Goal: Information Seeking & Learning: Understand process/instructions

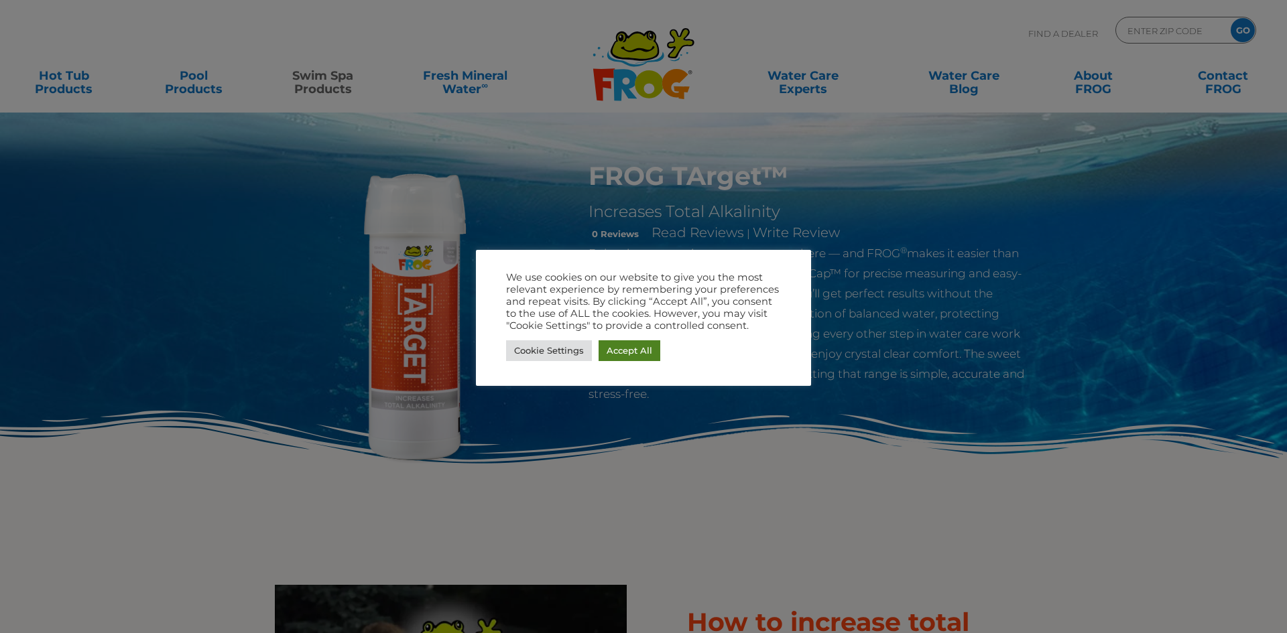
click at [625, 342] on link "Accept All" at bounding box center [629, 350] width 62 height 21
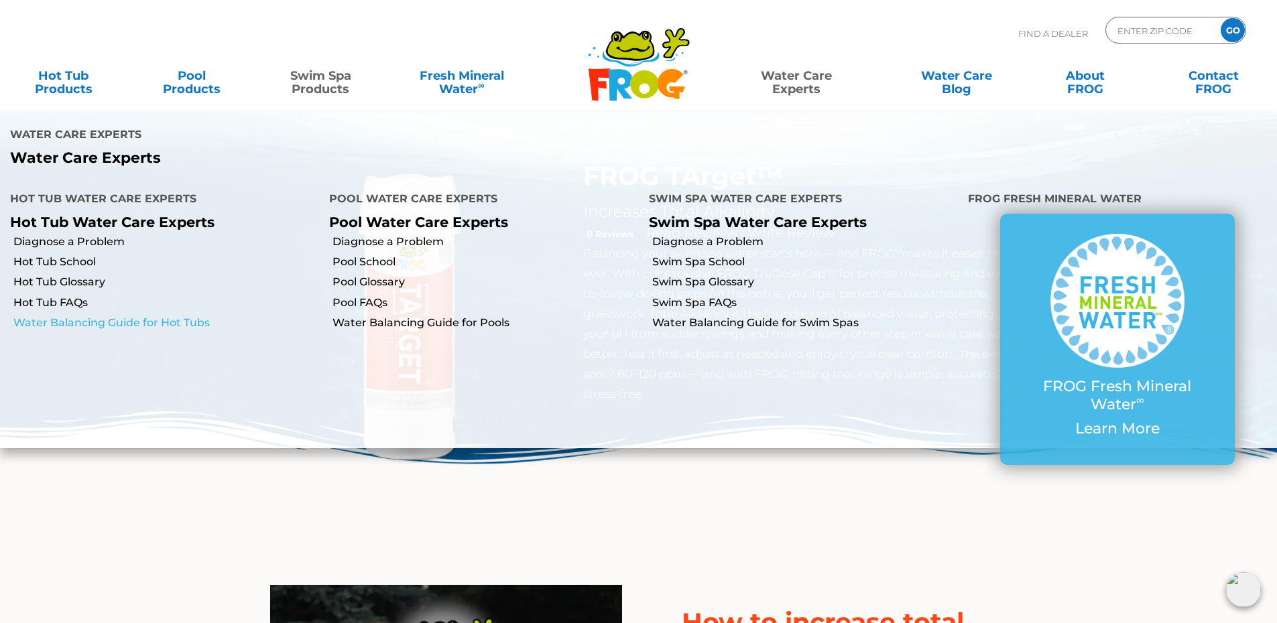
click at [91, 316] on link "Water Balancing Guide for Hot Tubs" at bounding box center [166, 323] width 306 height 15
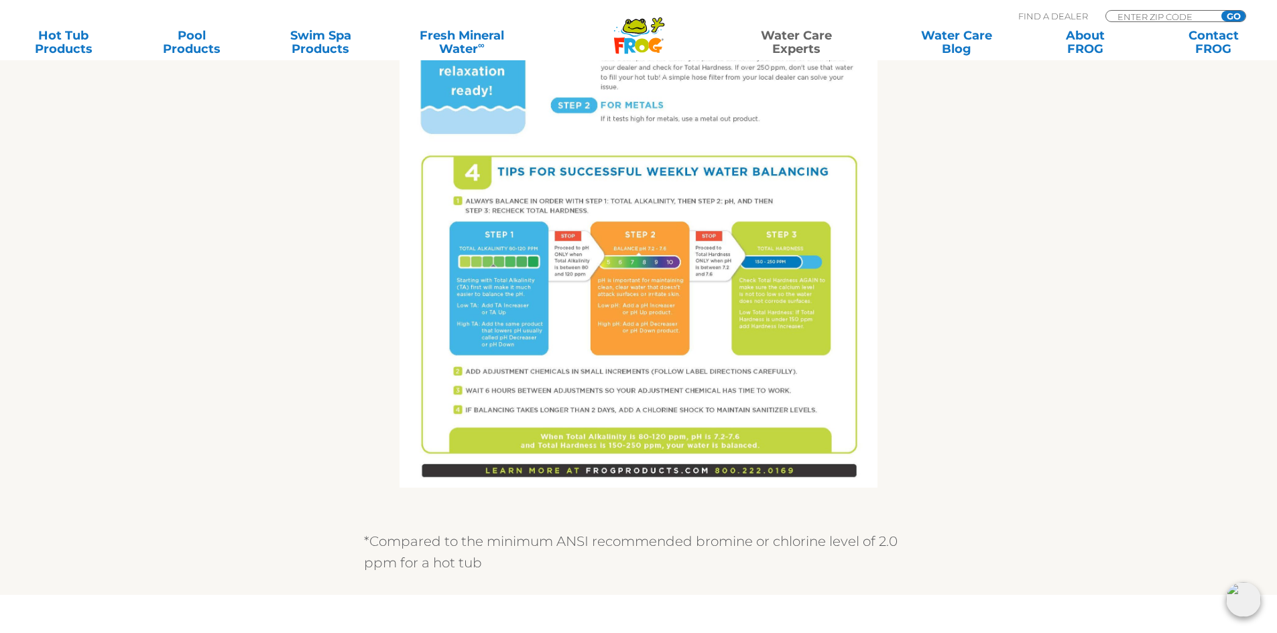
scroll to position [309, 0]
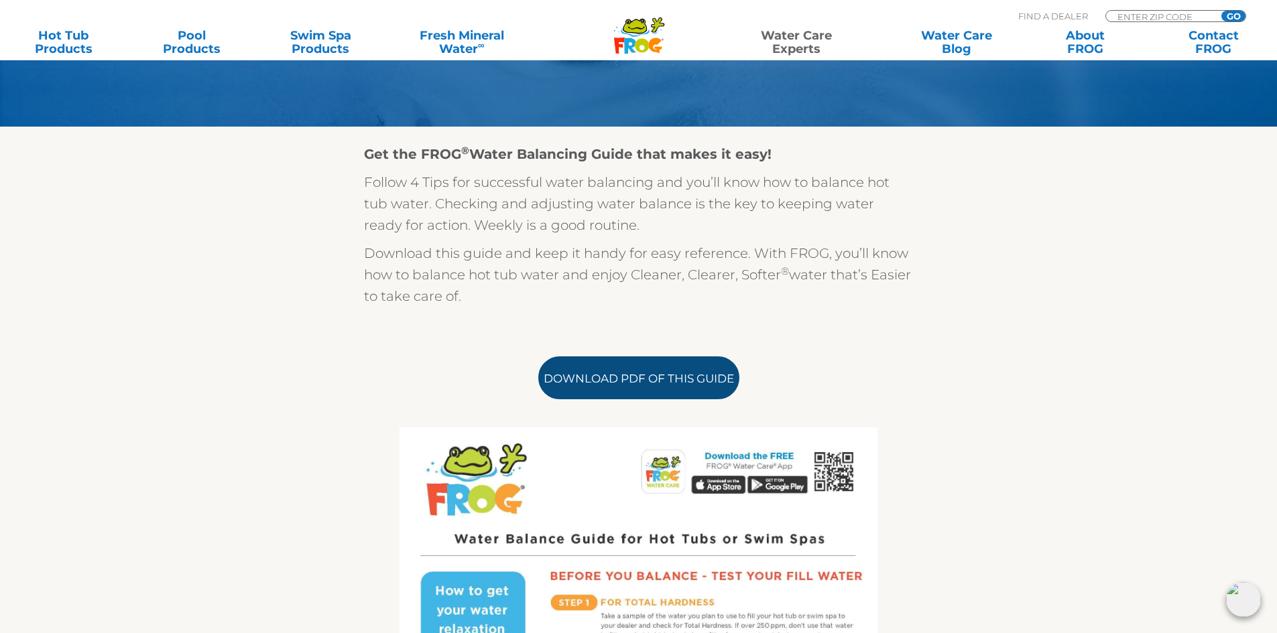
click at [604, 367] on link "Download PDF of this Guide" at bounding box center [638, 378] width 201 height 43
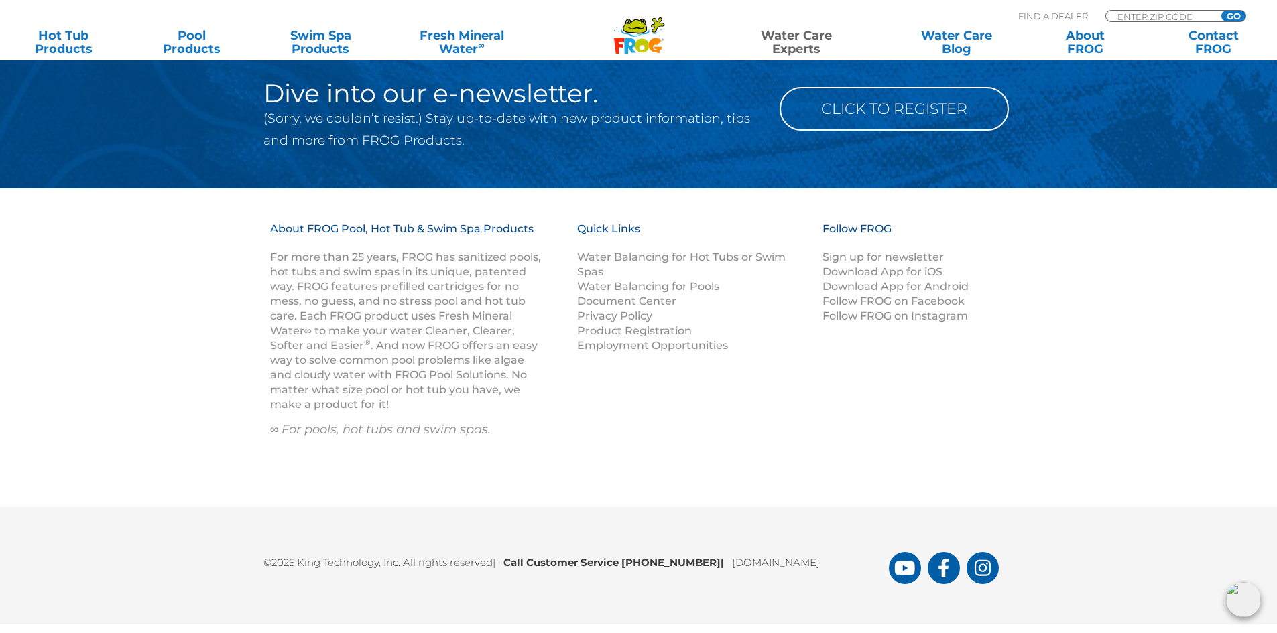
scroll to position [1894, 0]
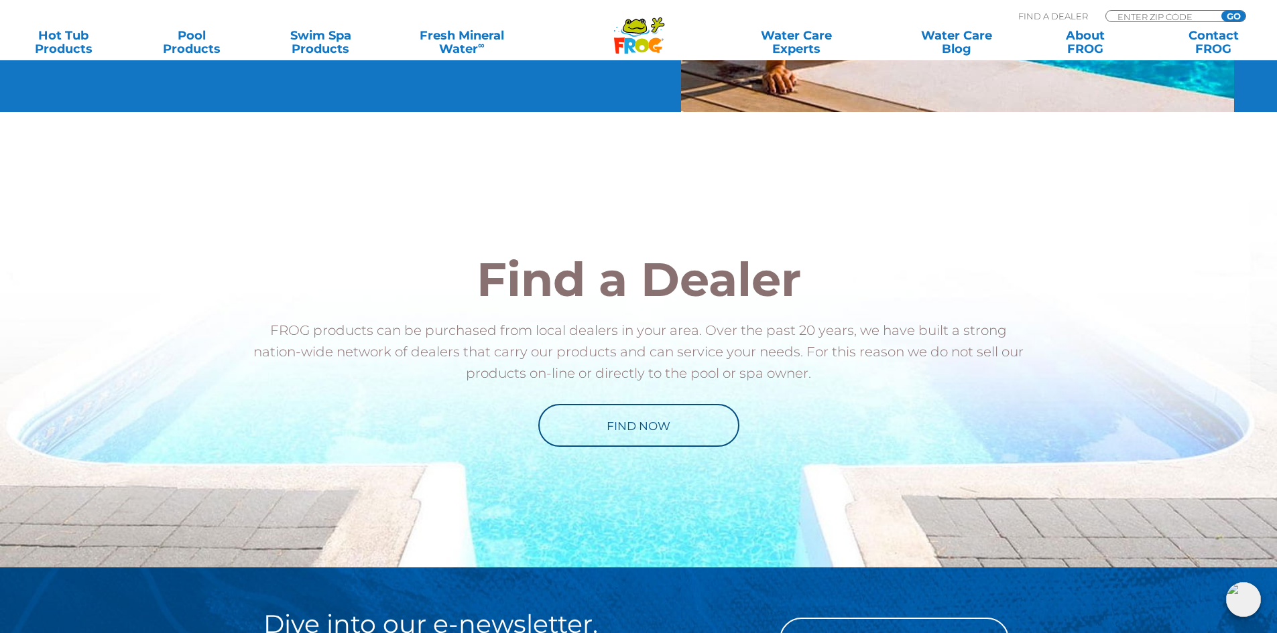
scroll to position [1326, 0]
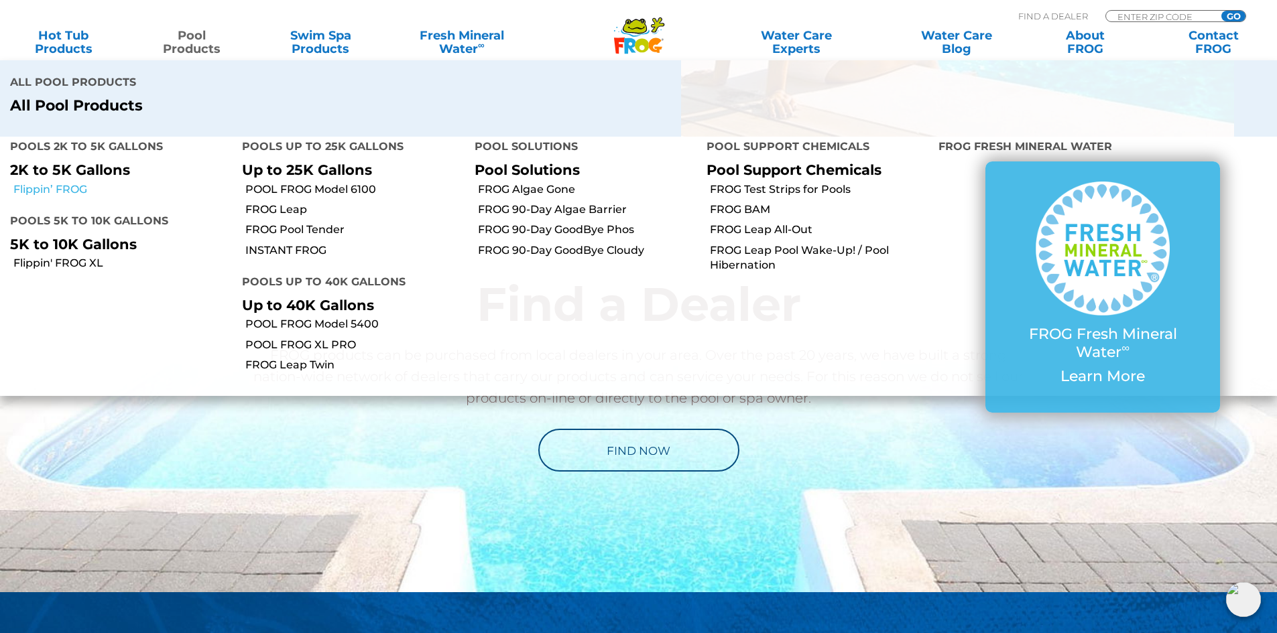
click at [66, 182] on link "Flippin’ FROG" at bounding box center [122, 189] width 218 height 15
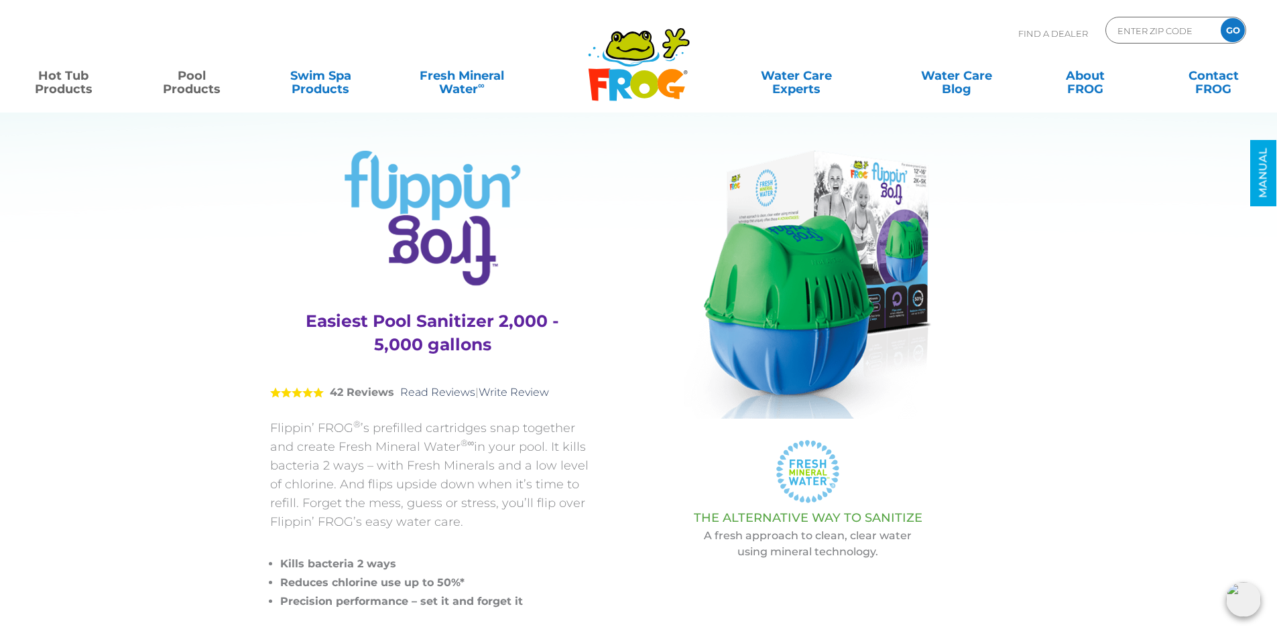
click at [50, 83] on link "Hot Tub Products" at bounding box center [63, 75] width 100 height 27
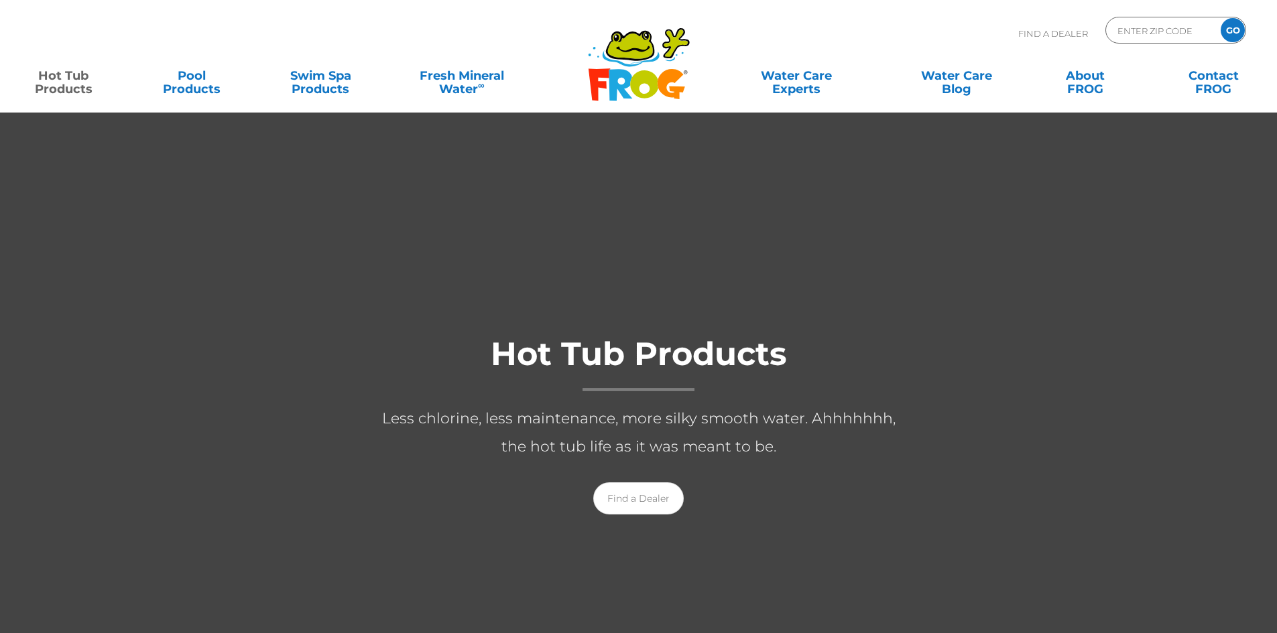
drag, startPoint x: 0, startPoint y: 0, endPoint x: 51, endPoint y: 83, distance: 97.5
click at [51, 83] on link "Hot Tub Products" at bounding box center [63, 75] width 100 height 27
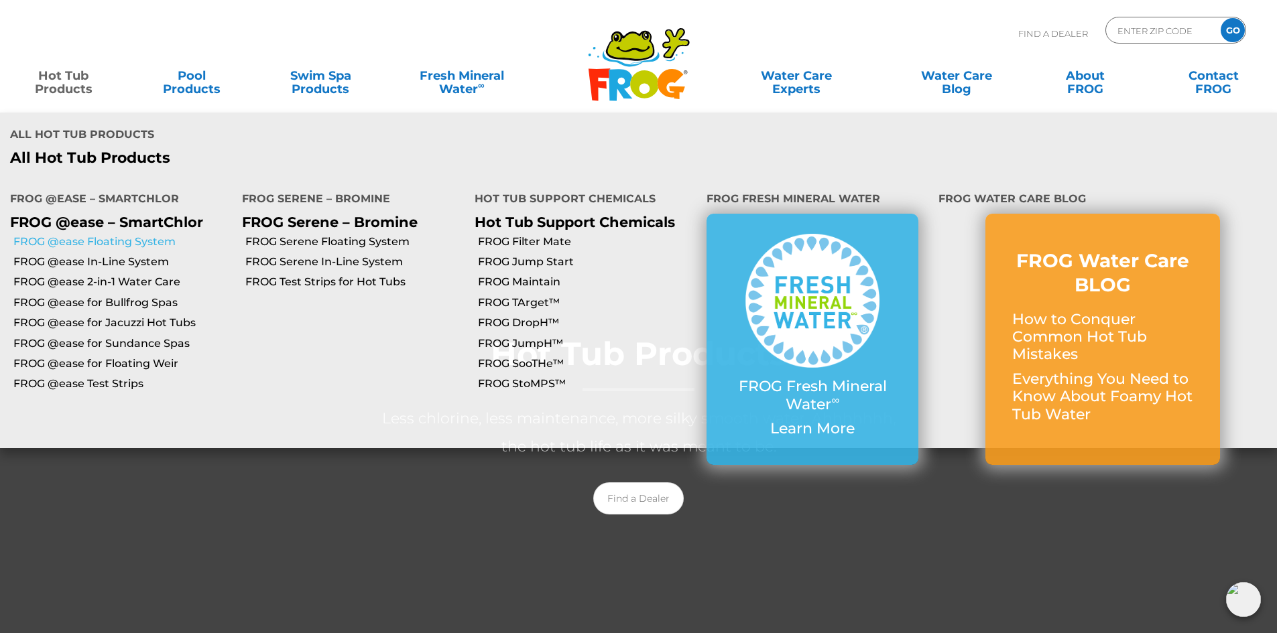
click at [72, 235] on link "FROG @ease Floating System" at bounding box center [122, 242] width 218 height 15
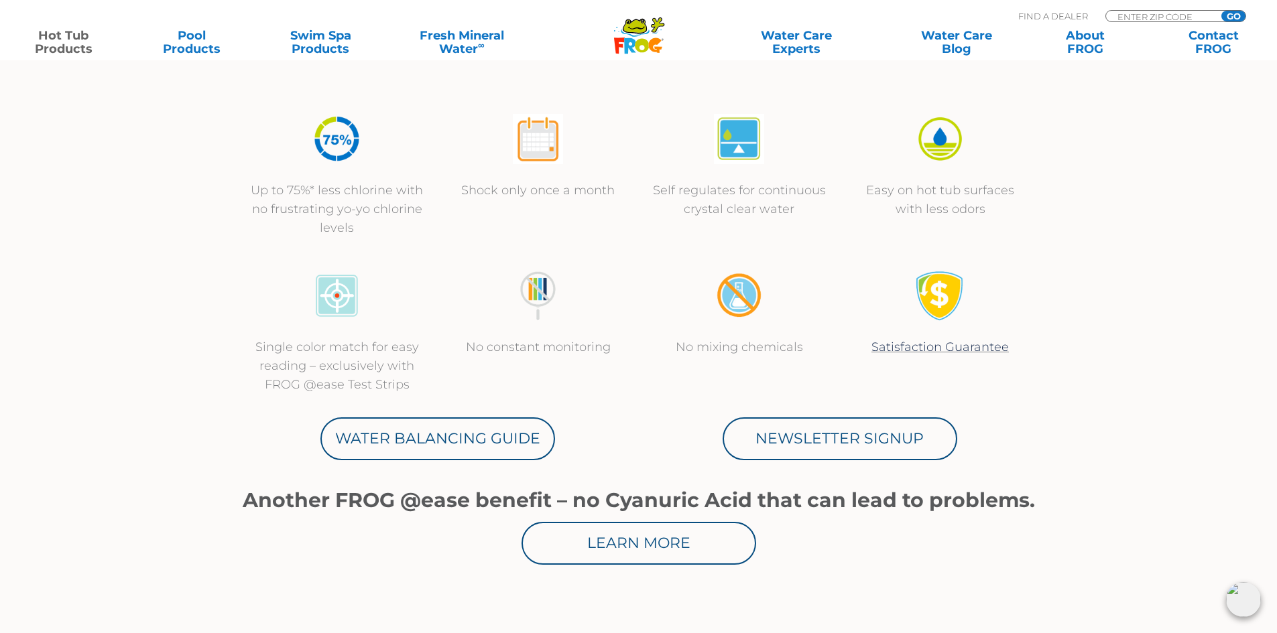
scroll to position [456, 0]
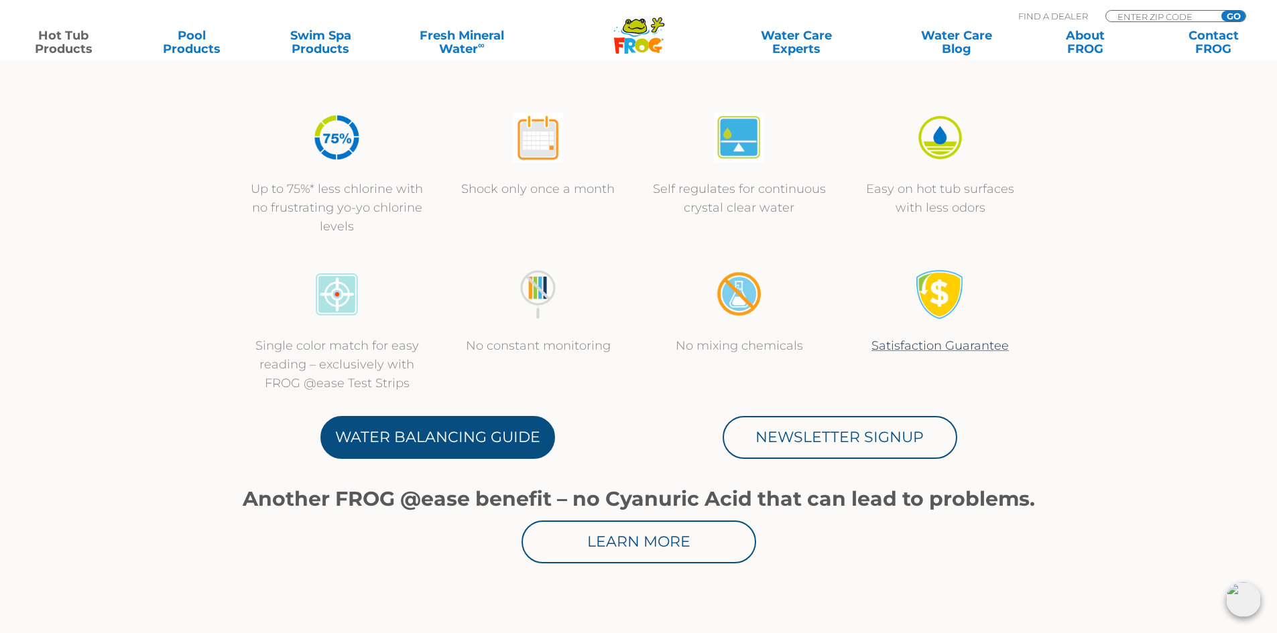
click at [450, 424] on link "Water Balancing Guide" at bounding box center [437, 437] width 235 height 43
